Goal: Information Seeking & Learning: Learn about a topic

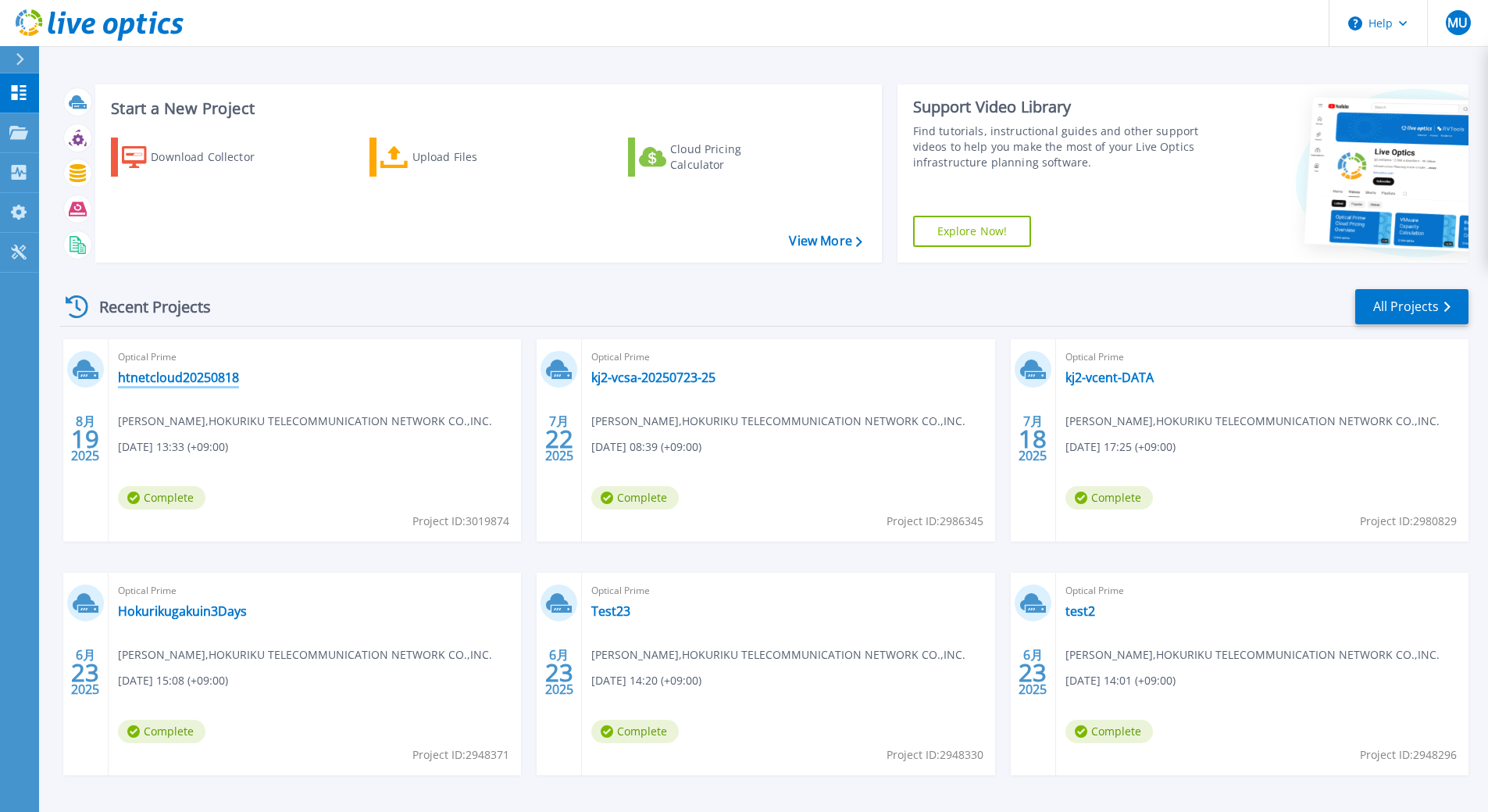
click at [169, 375] on link "htnetcloud20250818" at bounding box center [178, 378] width 121 height 16
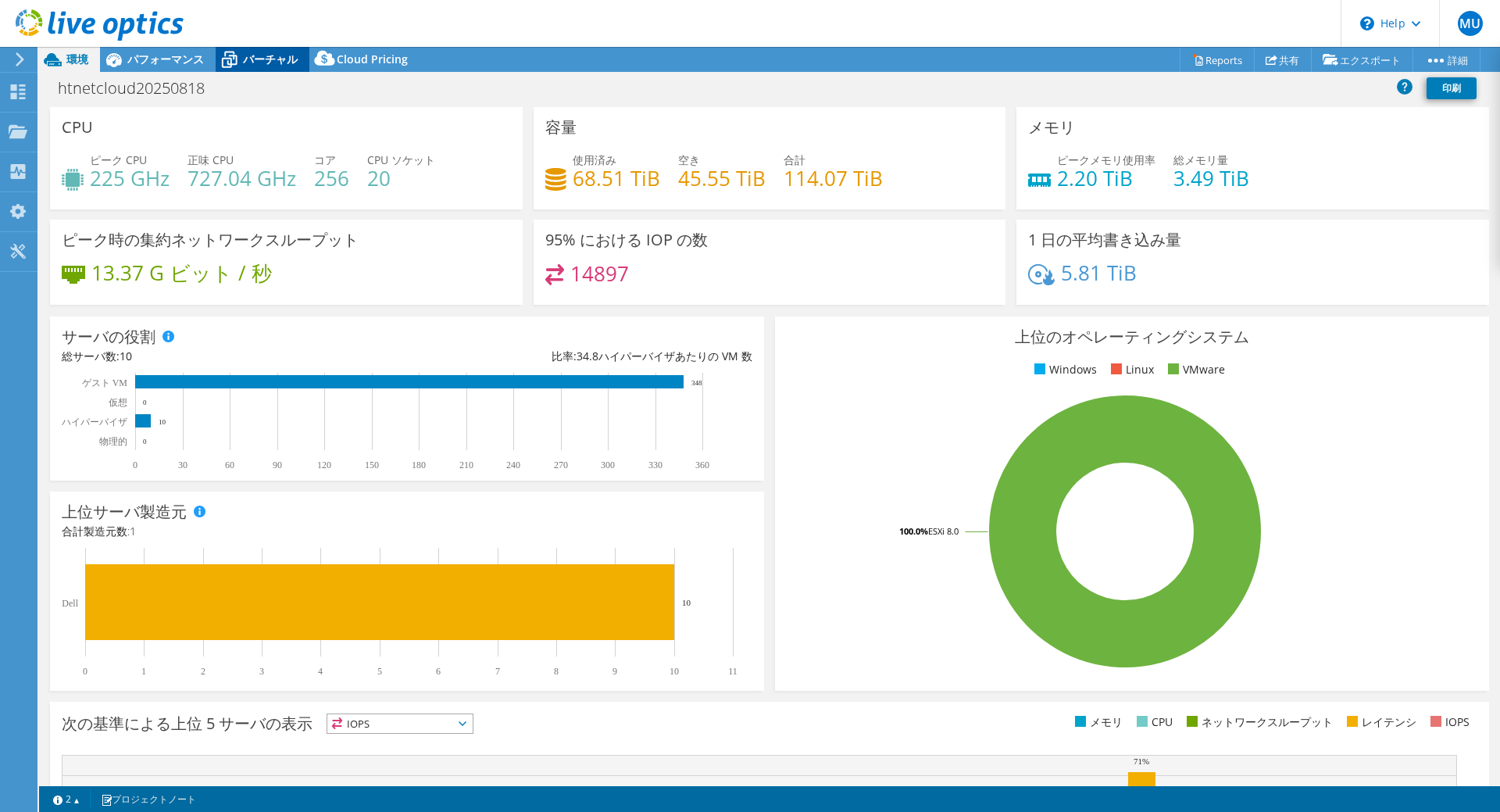
click at [284, 60] on span "バーチャル" at bounding box center [270, 59] width 55 height 15
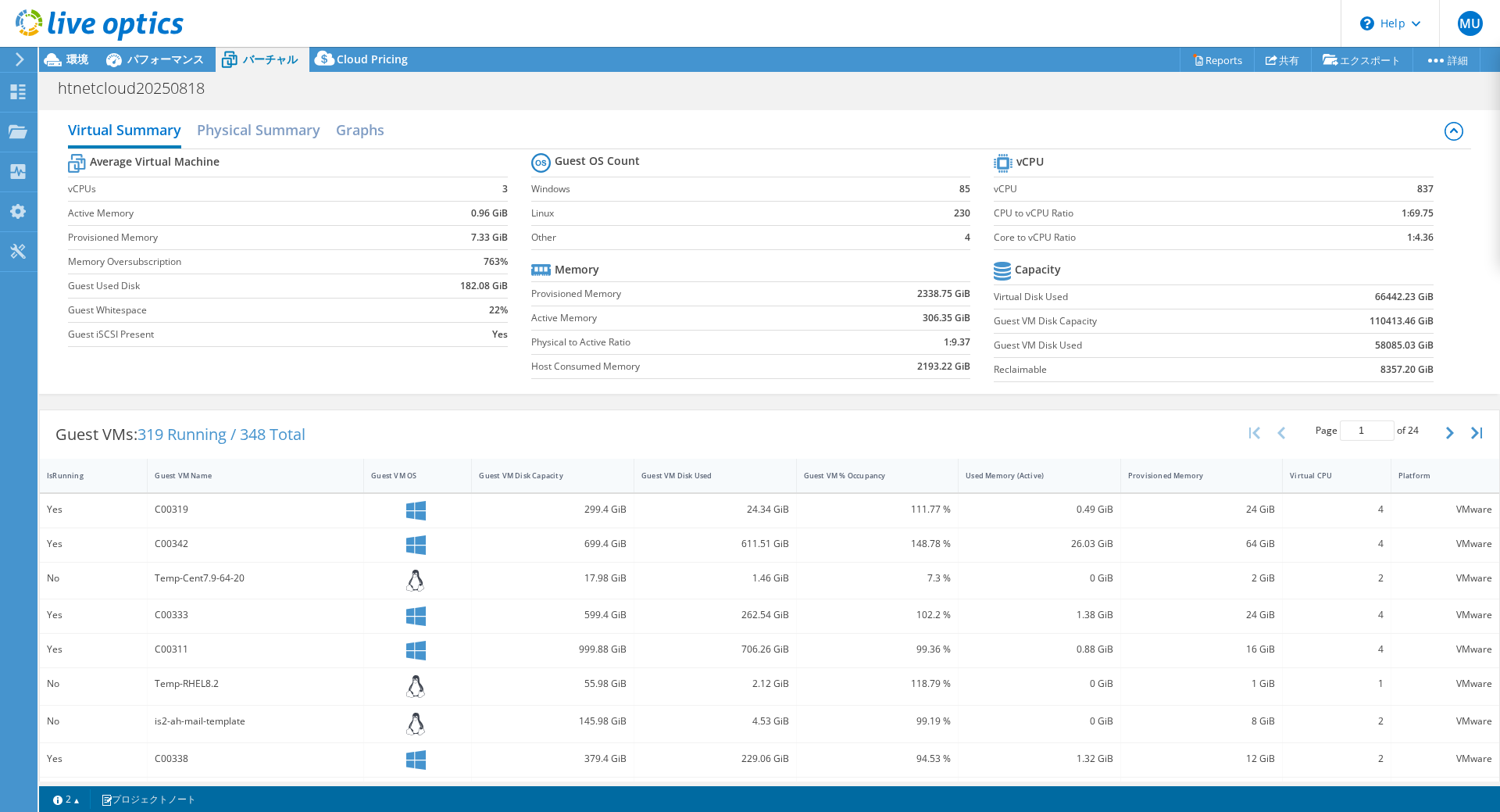
select select "[GEOGRAPHIC_DATA]"
select select "JPY"
click at [306, 136] on h2 "Physical Summary" at bounding box center [259, 131] width 123 height 34
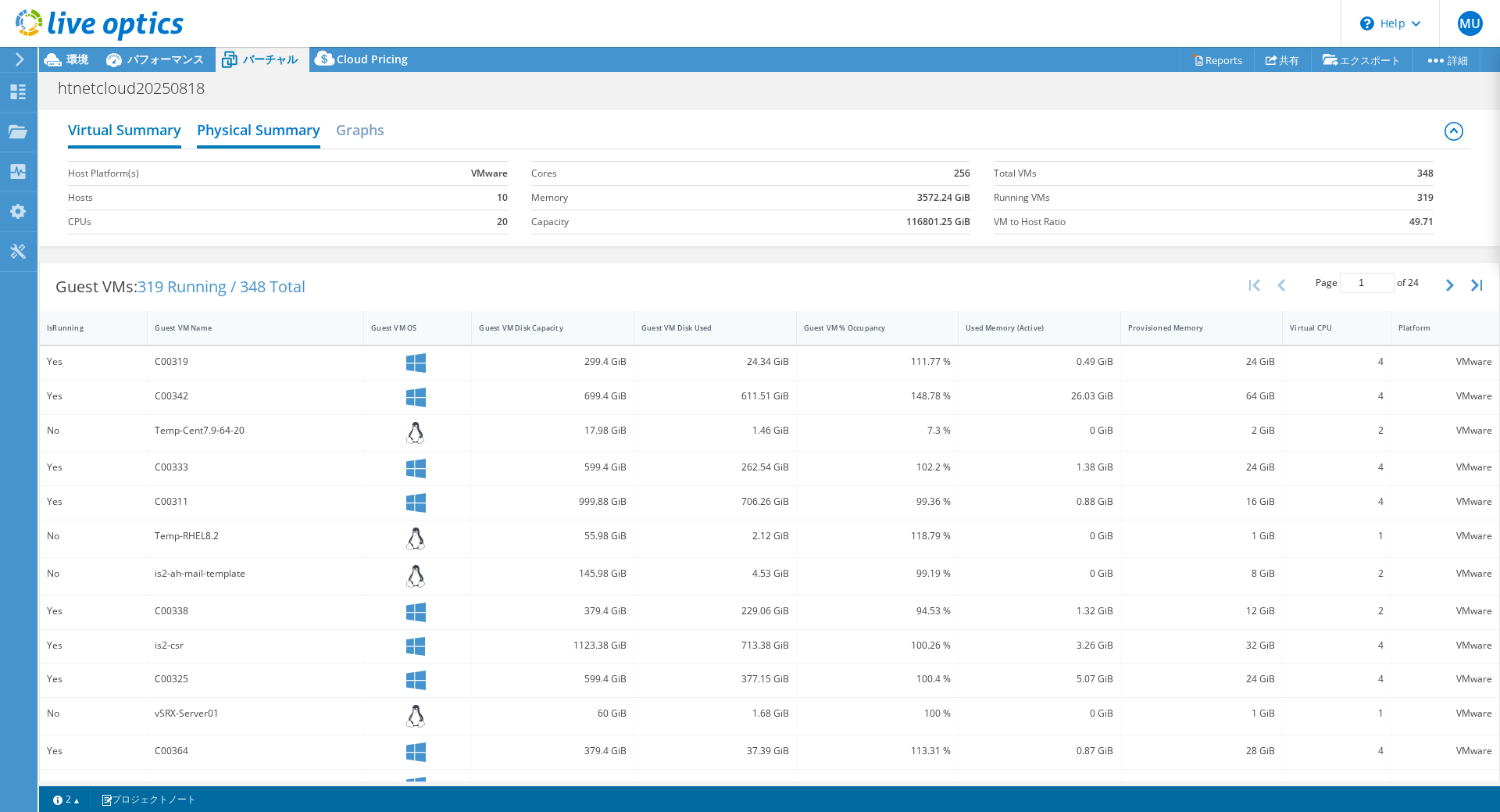
click at [130, 131] on h2 "Virtual Summary" at bounding box center [124, 131] width 113 height 34
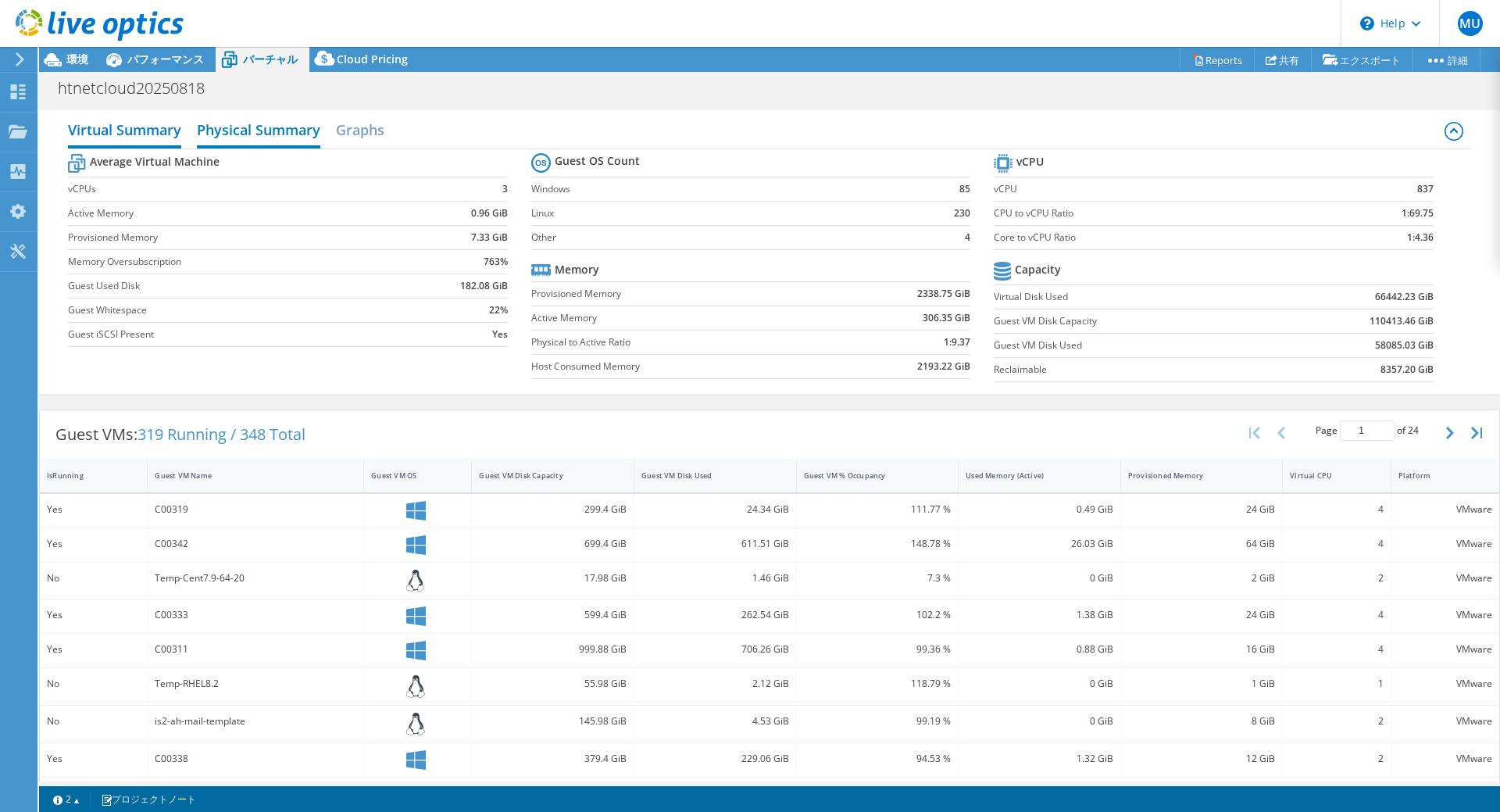
drag, startPoint x: 251, startPoint y: 140, endPoint x: 279, endPoint y: 141, distance: 28.0
click at [252, 140] on h2 "Physical Summary" at bounding box center [259, 131] width 123 height 34
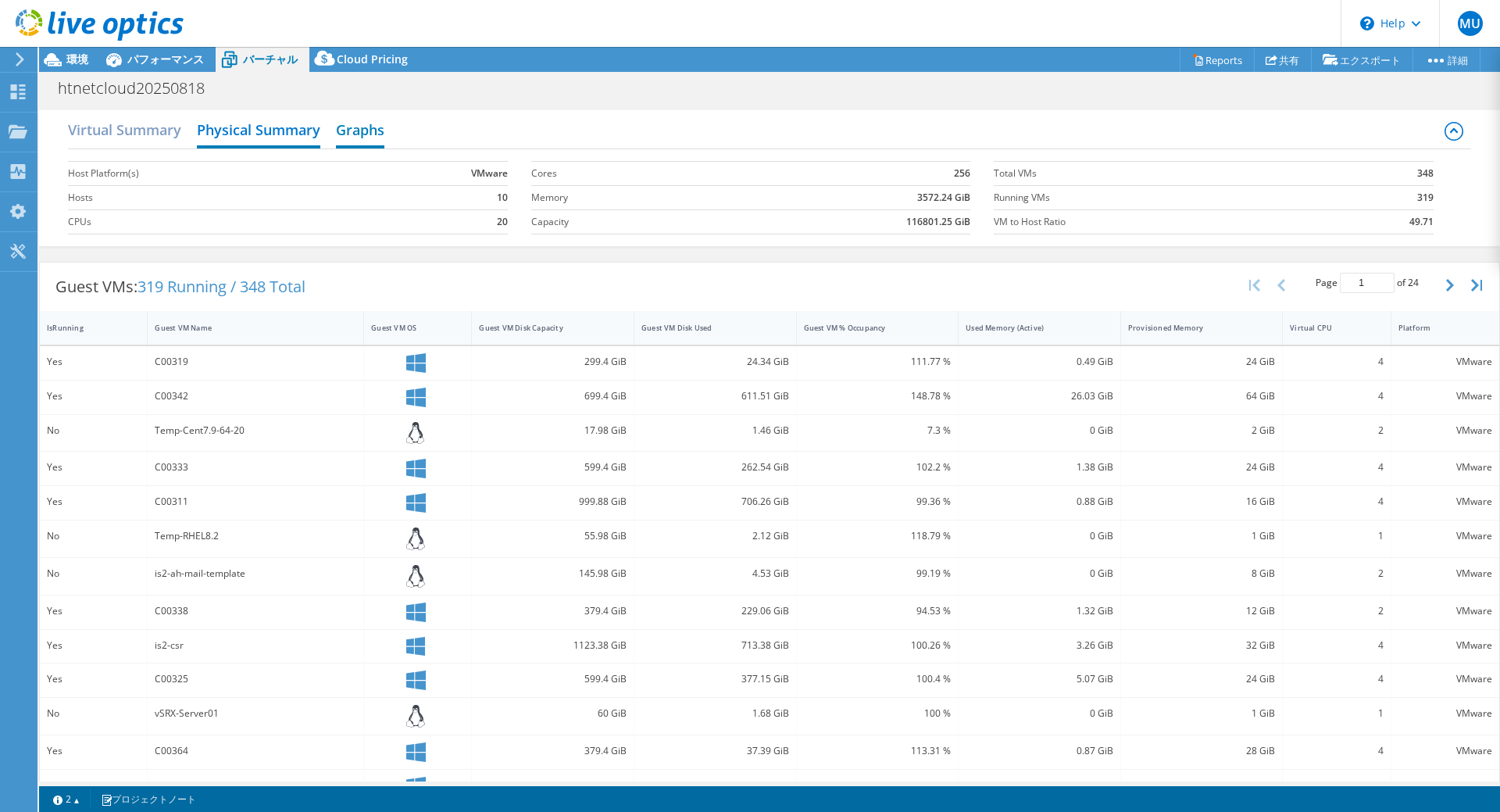
click at [346, 139] on h2 "Graphs" at bounding box center [359, 131] width 48 height 34
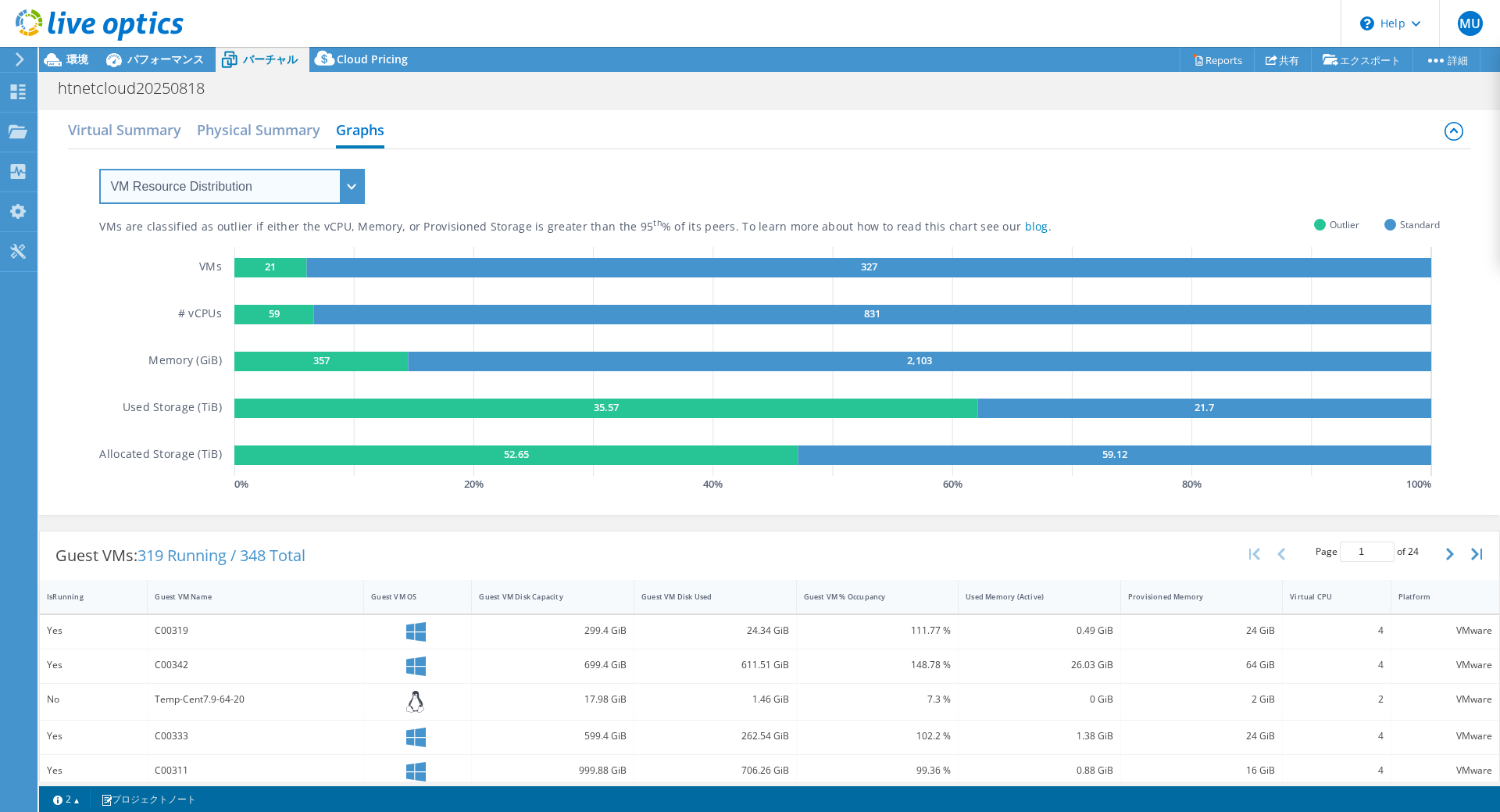
click at [222, 178] on select "VM Resource Distribution Provisioning Contrast Over Provisioning" at bounding box center [232, 186] width 266 height 35
select select "Over Provisioning"
click at [99, 169] on select "VM Resource Distribution Provisioning Contrast Over Provisioning" at bounding box center [232, 186] width 266 height 35
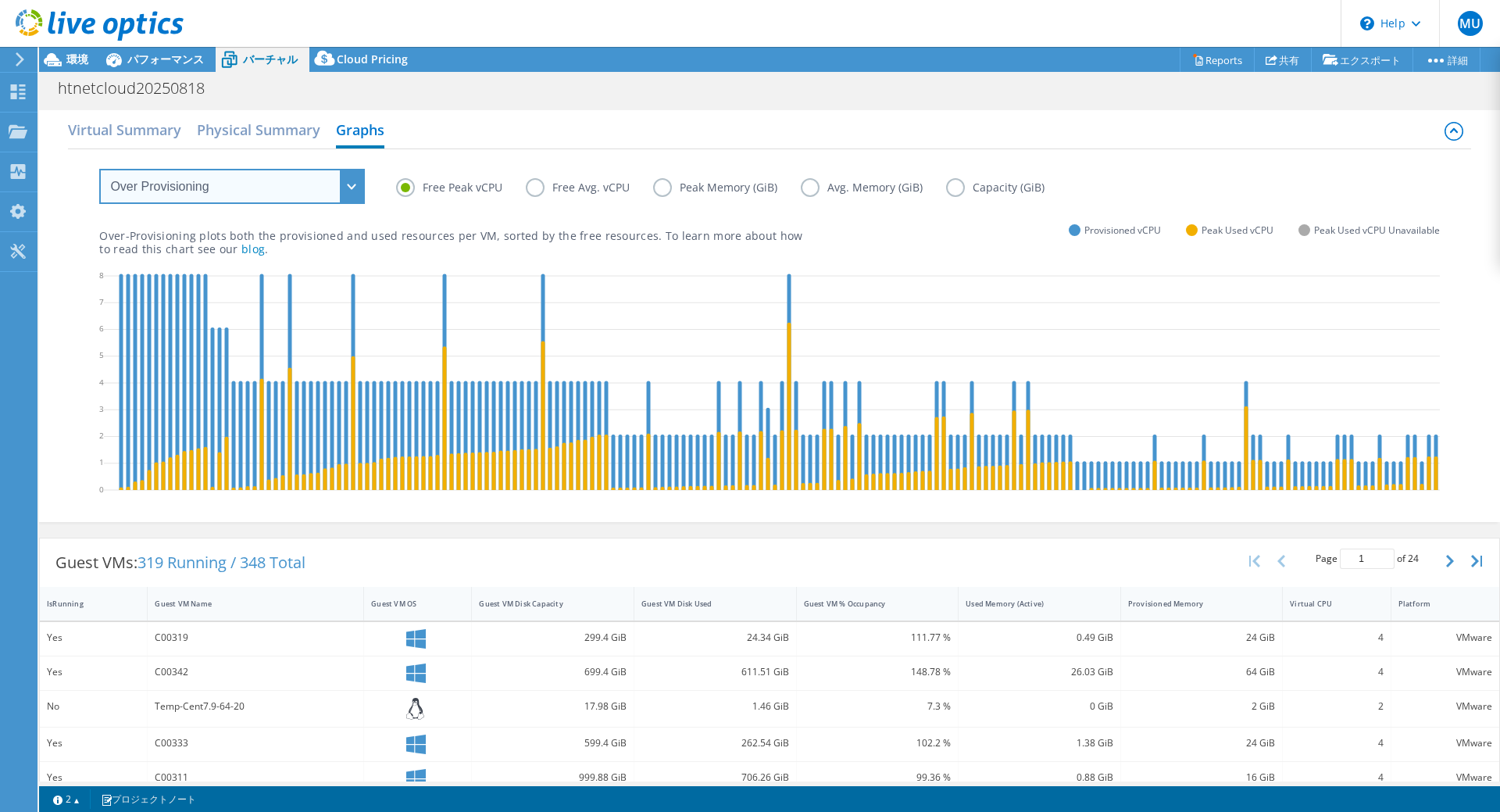
scroll to position [387, 0]
